Goal: Check status: Check status

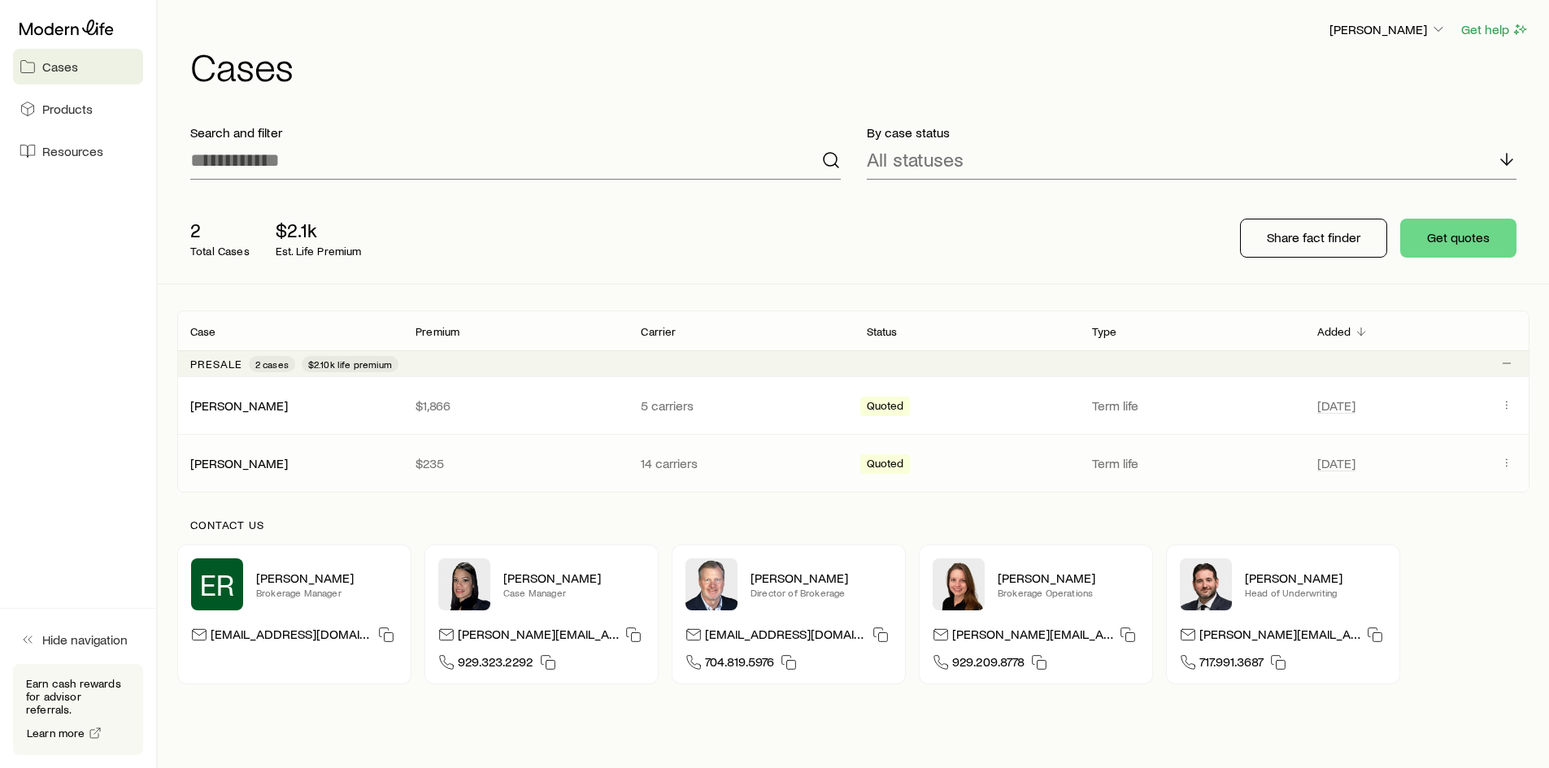
click at [402, 458] on div "[PERSON_NAME]" at bounding box center [289, 463] width 225 height 16
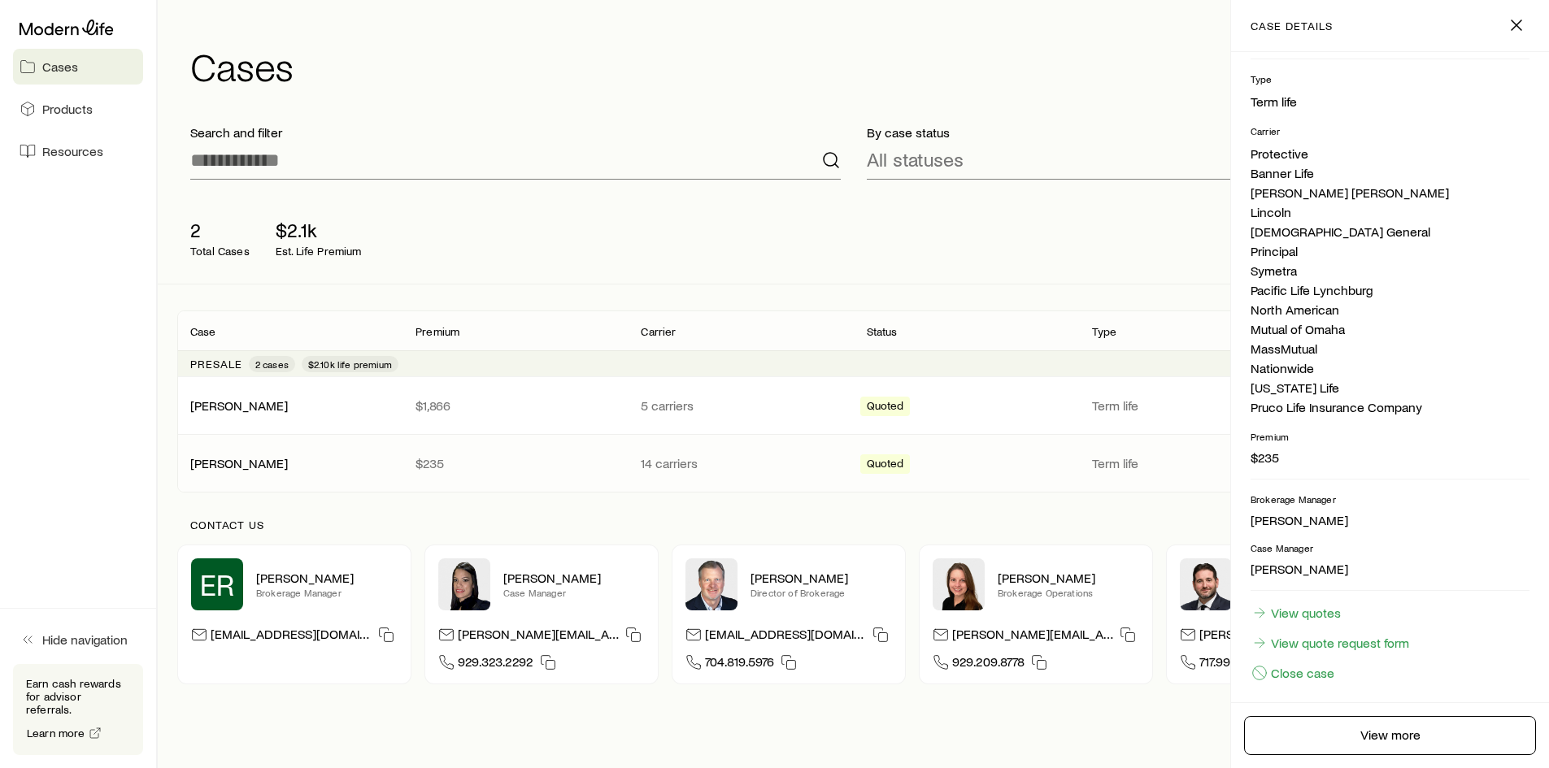
scroll to position [265, 0]
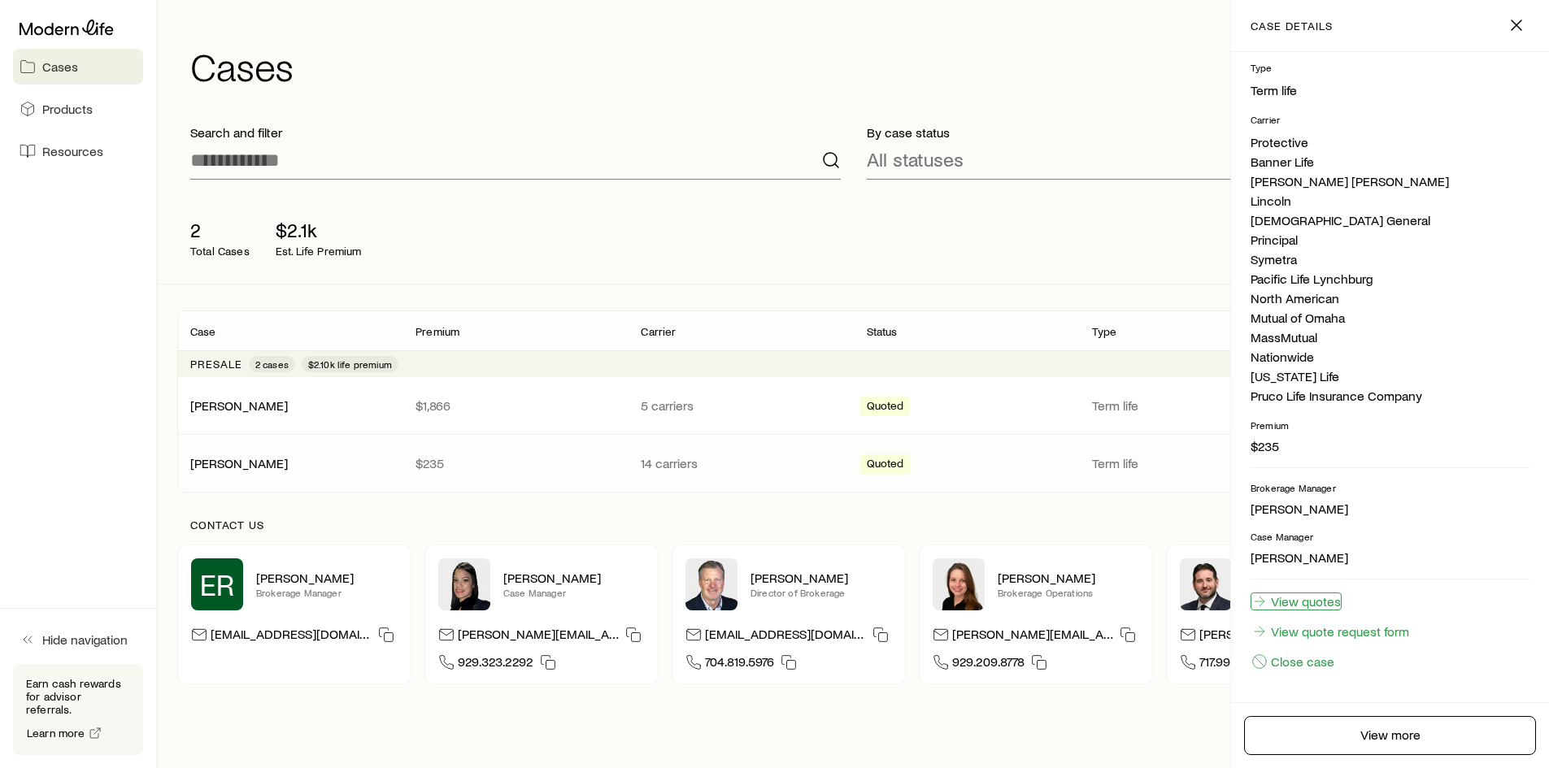
click at [1296, 605] on link "View quotes" at bounding box center [1295, 602] width 91 height 18
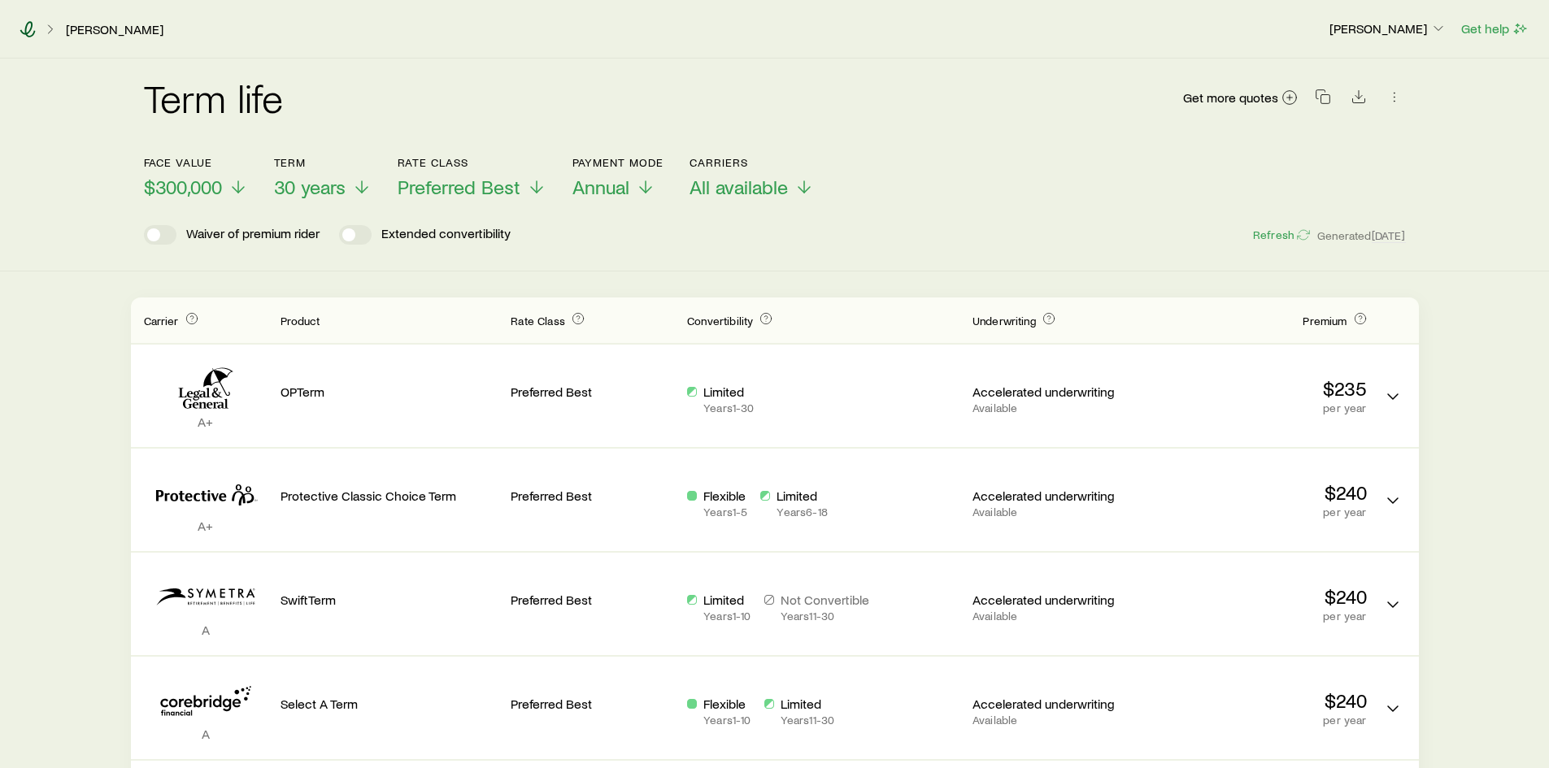
click at [26, 30] on icon at bounding box center [27, 29] width 15 height 16
